Goal: Task Accomplishment & Management: Use online tool/utility

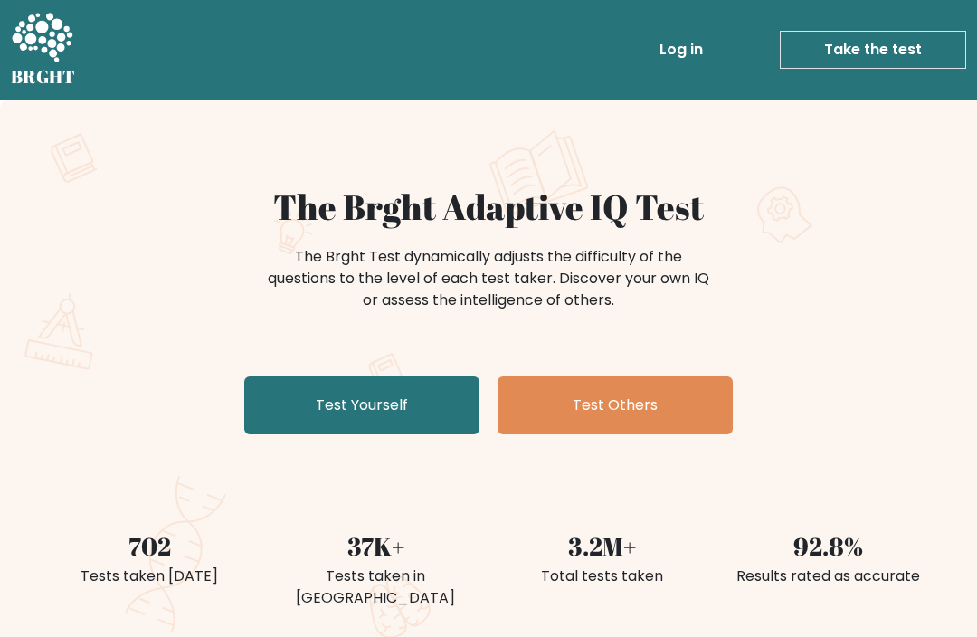
click at [294, 405] on link "Test Yourself" at bounding box center [361, 405] width 235 height 58
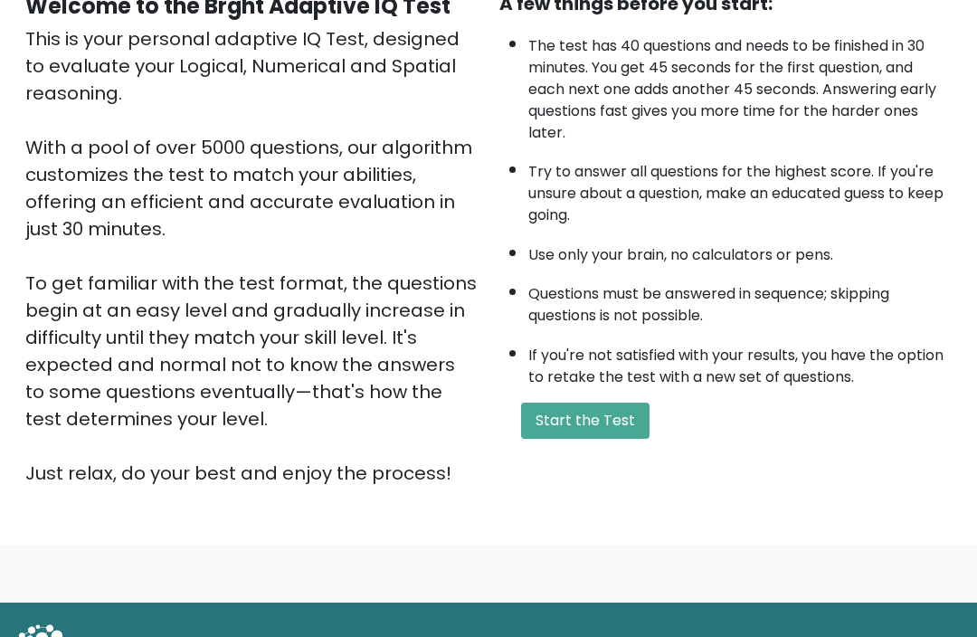
scroll to position [213, 0]
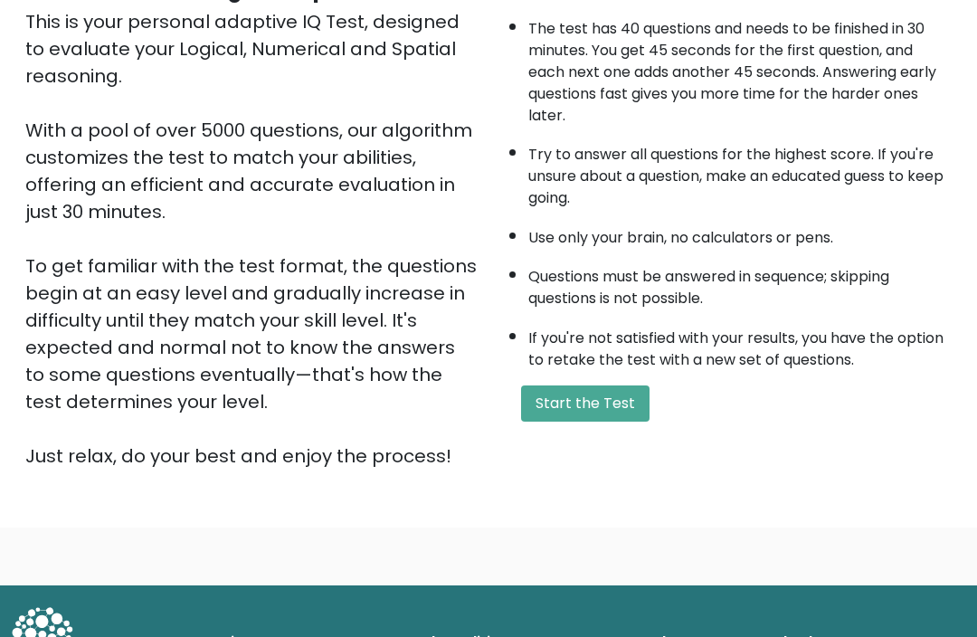
click at [623, 423] on button "Start the Test" at bounding box center [585, 404] width 128 height 36
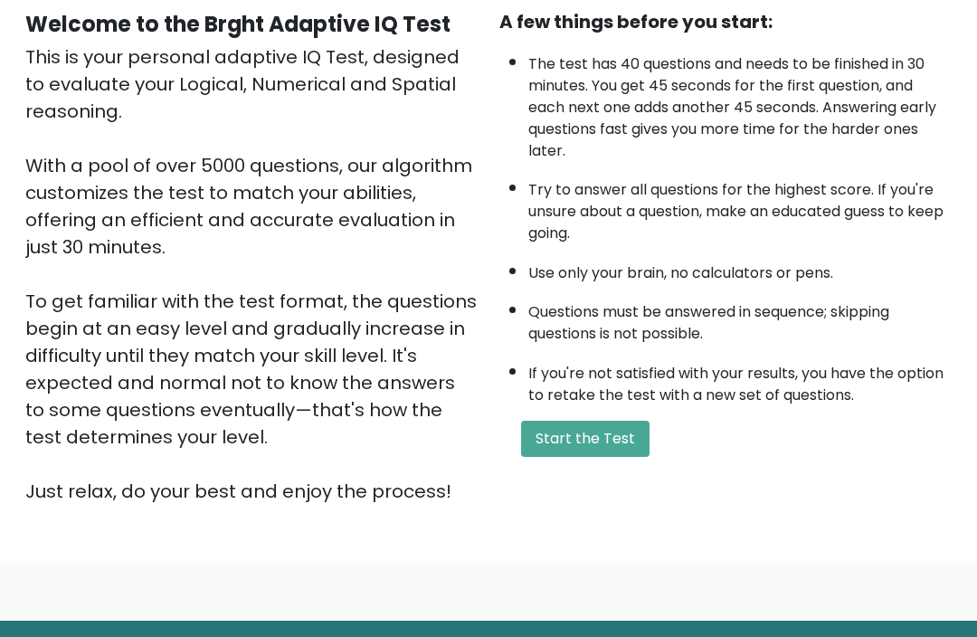
scroll to position [178, 0]
click at [612, 457] on button "Start the Test" at bounding box center [585, 439] width 128 height 36
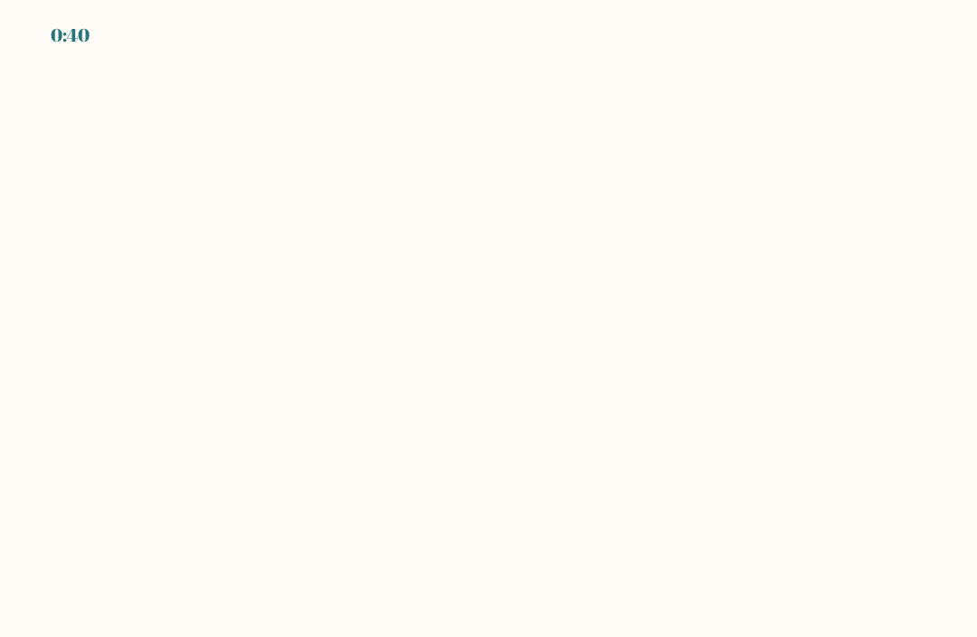
click at [250, 385] on body "0:40" at bounding box center [488, 318] width 977 height 637
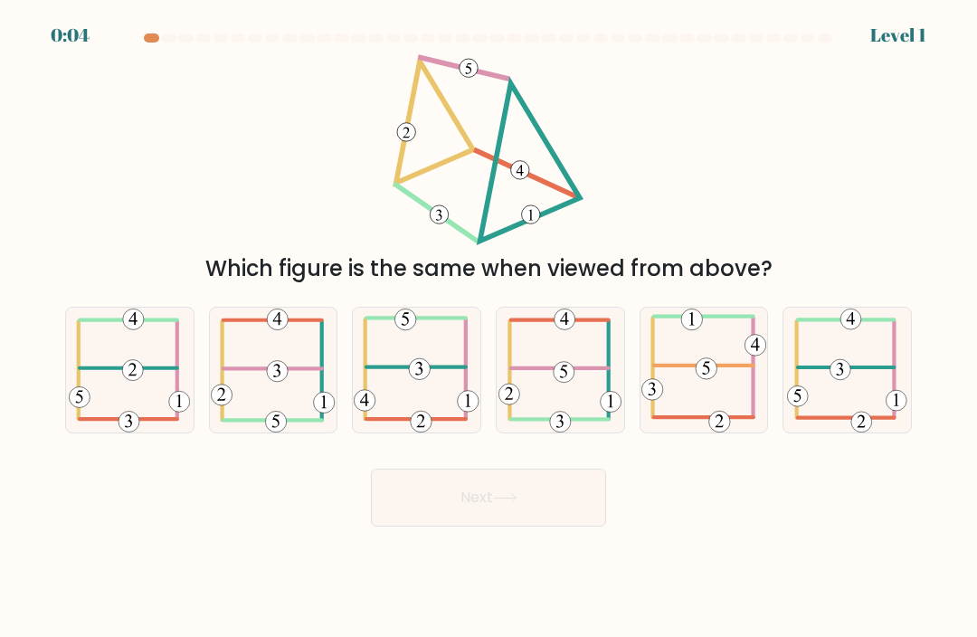
click at [601, 395] on icon at bounding box center [560, 370] width 123 height 125
click at [490, 328] on input "d." at bounding box center [489, 323] width 1 height 9
radio input "true"
click at [576, 525] on button "Next" at bounding box center [488, 498] width 235 height 58
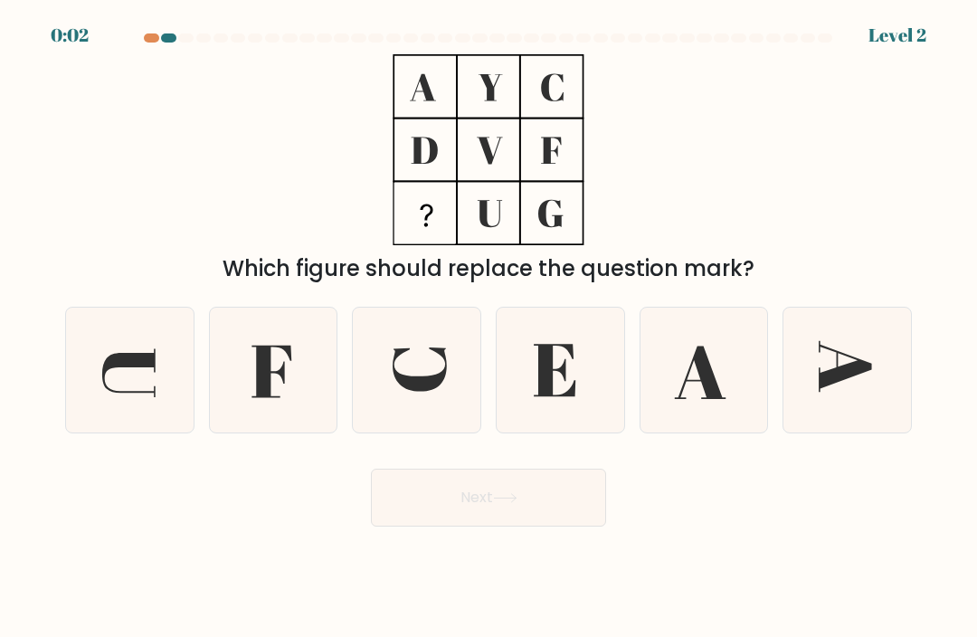
click at [591, 404] on icon at bounding box center [560, 370] width 125 height 125
click at [490, 328] on input "d." at bounding box center [489, 323] width 1 height 9
radio input "true"
click at [566, 524] on button "Next" at bounding box center [488, 498] width 235 height 58
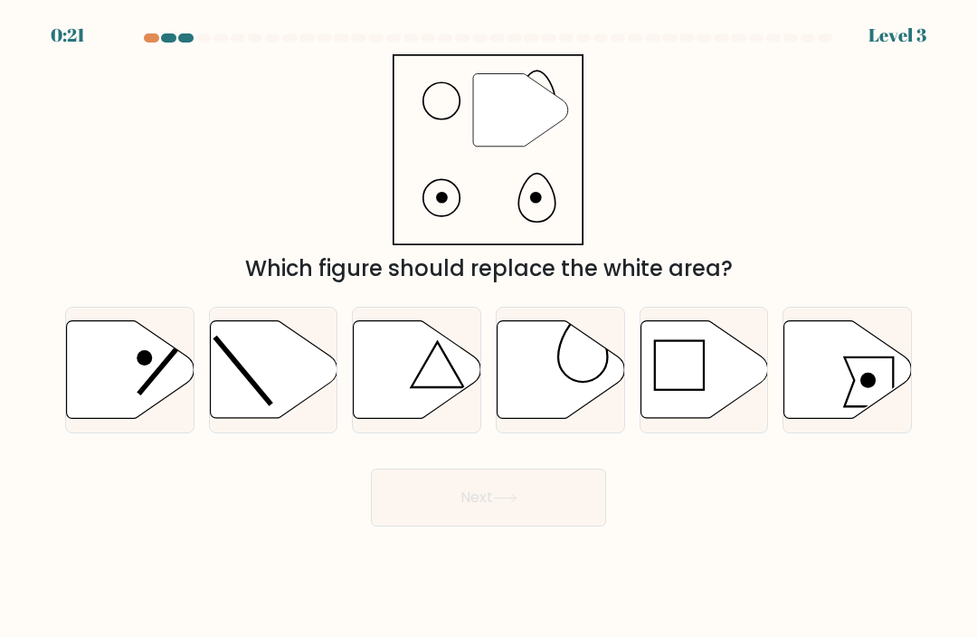
click at [604, 394] on icon at bounding box center [562, 370] width 128 height 98
click at [490, 328] on input "d." at bounding box center [489, 323] width 1 height 9
radio input "true"
click at [575, 515] on button "Next" at bounding box center [488, 498] width 235 height 58
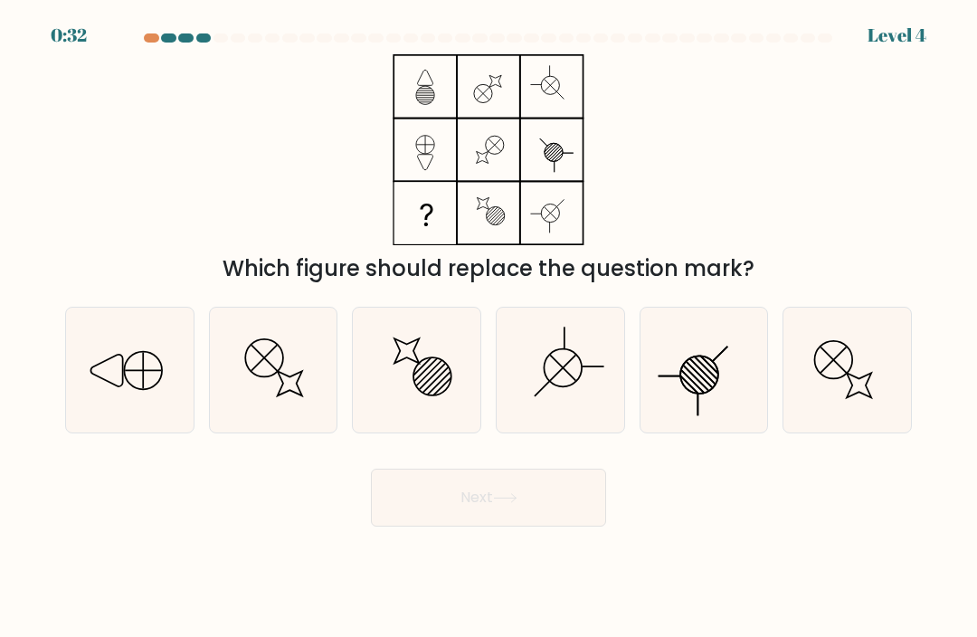
click at [84, 409] on icon at bounding box center [129, 370] width 125 height 125
click at [489, 328] on input "a." at bounding box center [489, 323] width 1 height 9
radio input "true"
click at [561, 500] on button "Next" at bounding box center [488, 498] width 235 height 58
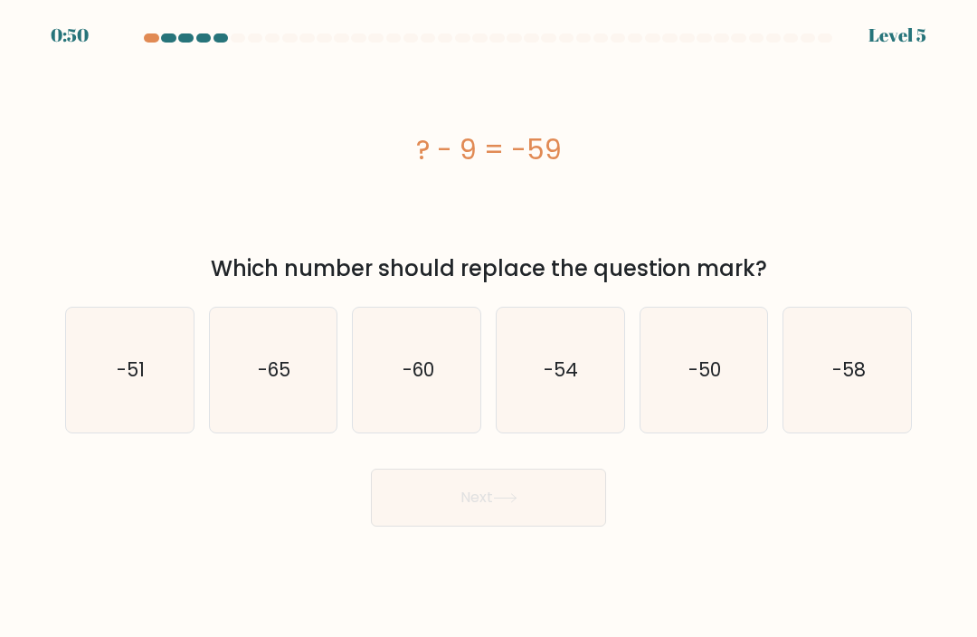
click at [733, 404] on icon "-50" at bounding box center [704, 370] width 125 height 125
click at [490, 328] on input "e. -50" at bounding box center [489, 323] width 1 height 9
radio input "true"
click at [572, 527] on button "Next" at bounding box center [488, 498] width 235 height 58
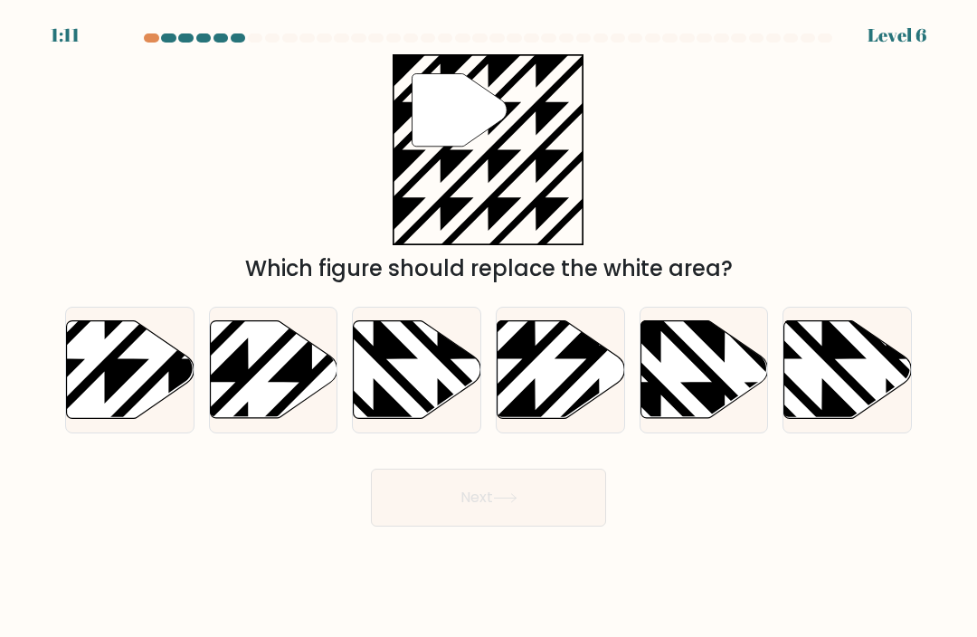
click at [103, 399] on icon at bounding box center [131, 370] width 128 height 98
click at [489, 328] on input "a." at bounding box center [489, 323] width 1 height 9
radio input "true"
click at [568, 515] on button "Next" at bounding box center [488, 498] width 235 height 58
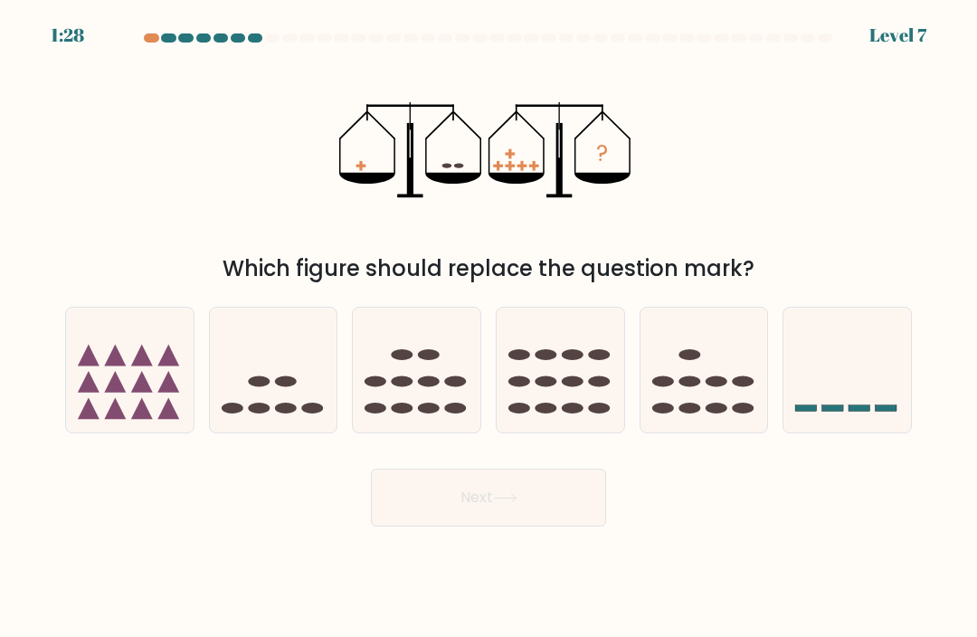
click at [414, 400] on icon at bounding box center [417, 371] width 128 height 106
click at [489, 328] on input "c." at bounding box center [489, 323] width 1 height 9
radio input "true"
click at [456, 524] on button "Next" at bounding box center [488, 498] width 235 height 58
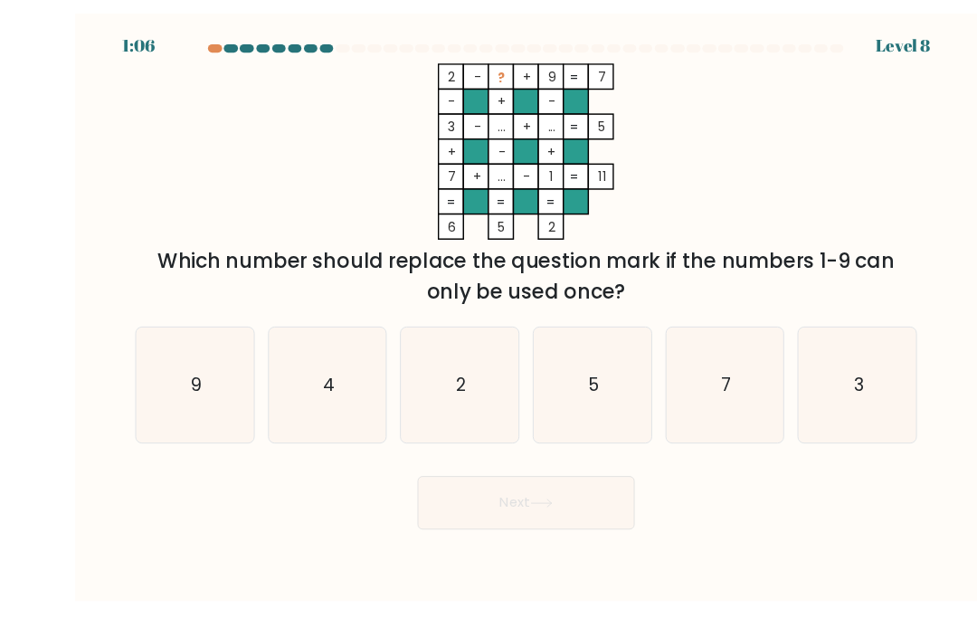
scroll to position [60, 0]
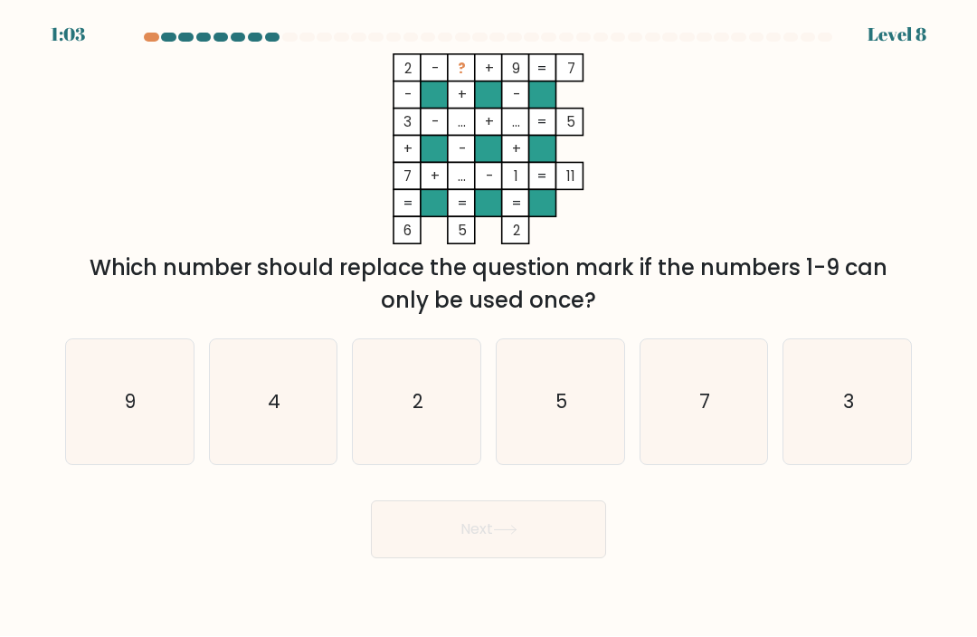
click at [288, 359] on icon "4" at bounding box center [273, 402] width 125 height 125
click at [489, 328] on input "b. 4" at bounding box center [489, 323] width 1 height 9
radio input "true"
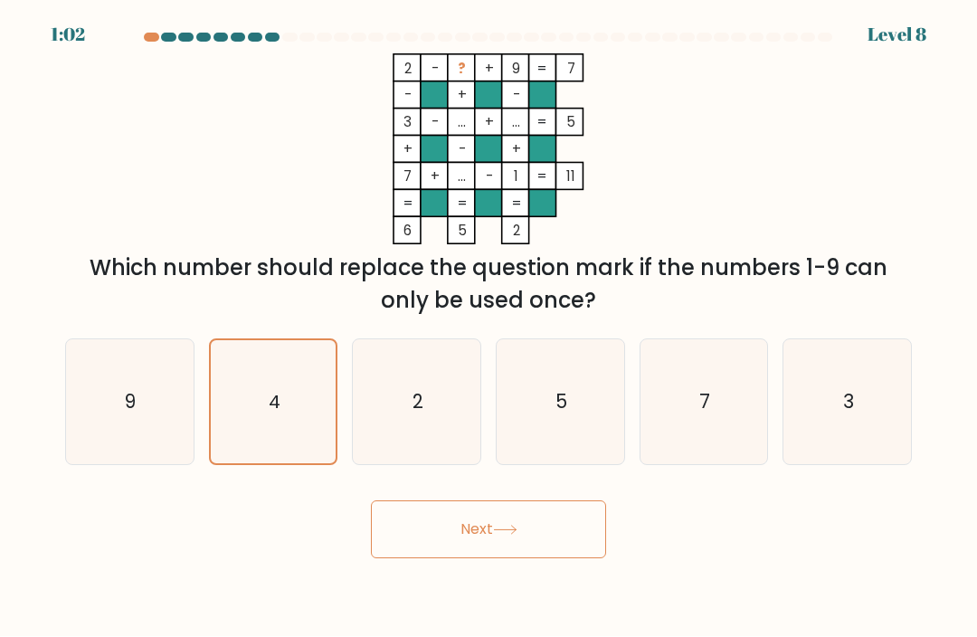
click at [448, 501] on button "Next" at bounding box center [488, 530] width 235 height 58
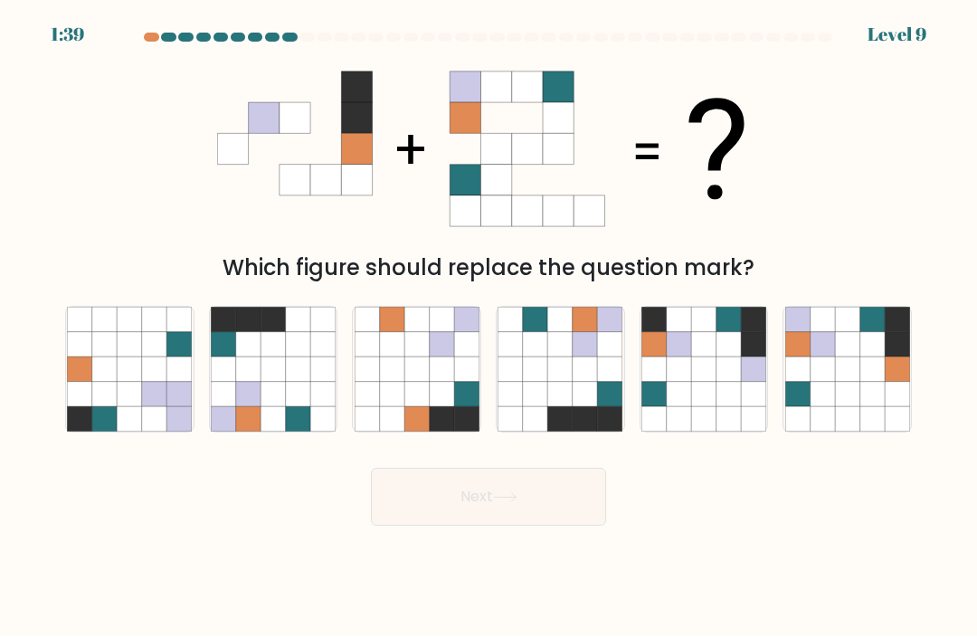
scroll to position [50, 0]
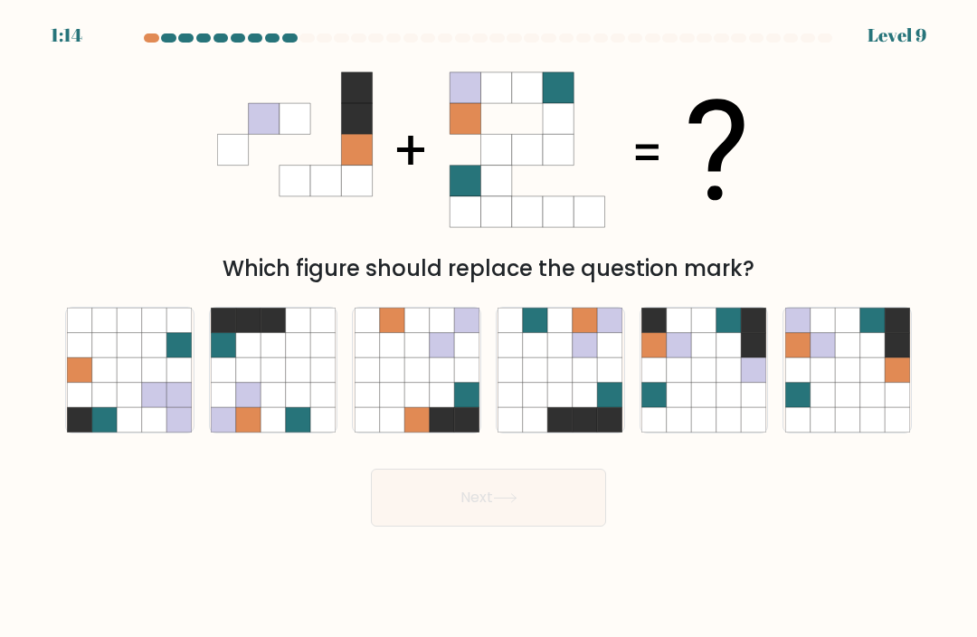
click at [887, 357] on icon at bounding box center [897, 369] width 24 height 24
click at [490, 328] on input "f." at bounding box center [489, 323] width 1 height 9
radio input "true"
click at [566, 469] on button "Next" at bounding box center [488, 498] width 235 height 58
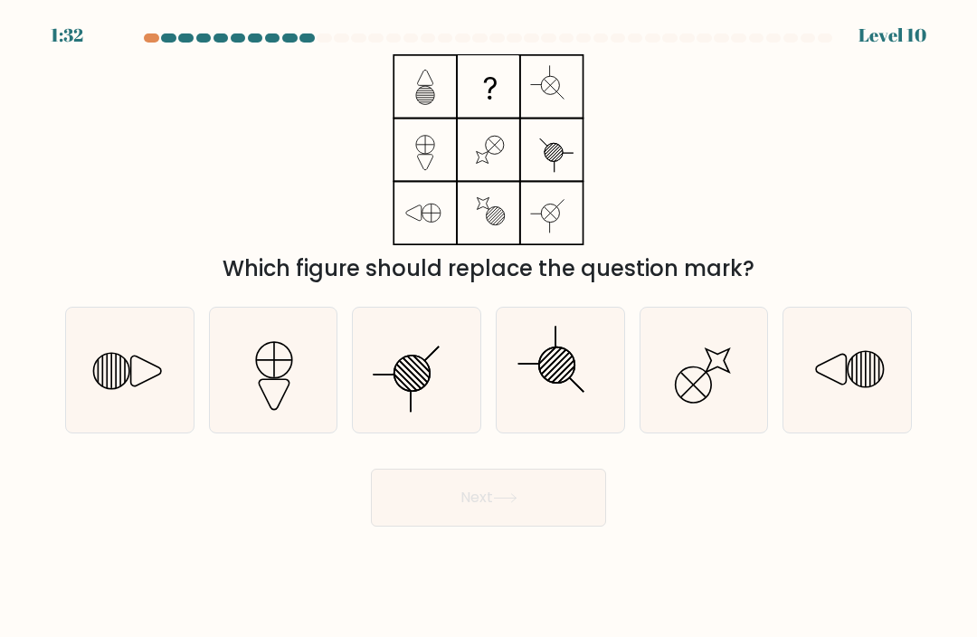
click at [742, 357] on icon at bounding box center [704, 370] width 125 height 125
click at [490, 328] on input "e." at bounding box center [489, 323] width 1 height 9
radio input "true"
click at [532, 470] on button "Next" at bounding box center [488, 498] width 235 height 58
